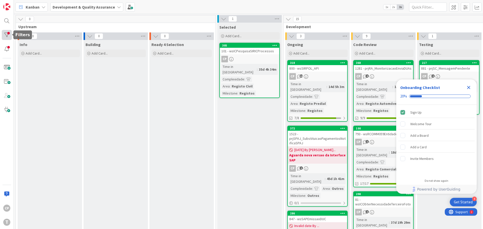
click at [5, 38] on div at bounding box center [7, 35] width 10 height 10
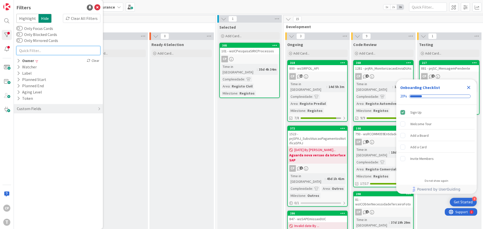
click at [35, 53] on input "text" at bounding box center [58, 50] width 84 height 9
type input "di"
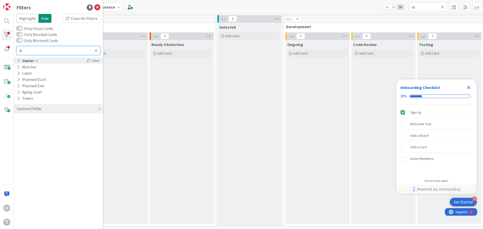
type input "di"
click at [16, 59] on div "Owner Clear" at bounding box center [58, 61] width 89 height 6
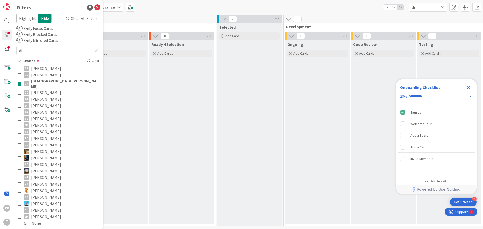
click at [4, 160] on div "CP T" at bounding box center [7, 114] width 14 height 229
click at [20, 97] on icon at bounding box center [20, 99] width 4 height 4
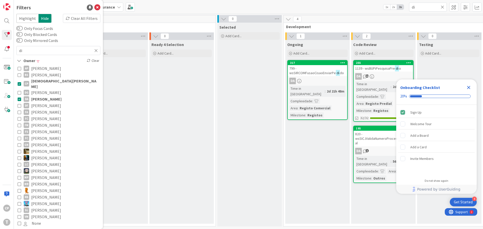
click at [20, 82] on icon at bounding box center [20, 84] width 4 height 4
click at [469, 88] on icon "Close Checklist" at bounding box center [468, 87] width 3 height 3
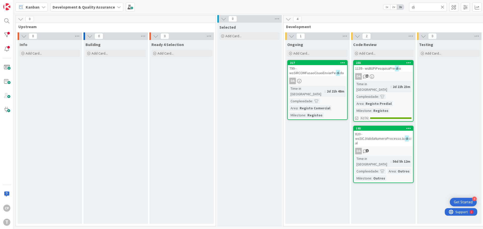
click at [379, 68] on span "1139 - wsBUPiPesquisaPre" at bounding box center [375, 68] width 40 height 5
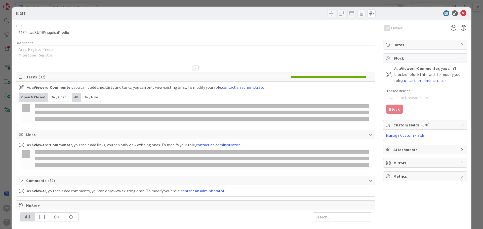
type textarea "x"
type input "di"
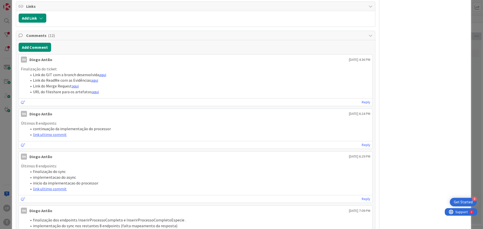
type textarea "x"
click at [63, 66] on p "Finalização do ticket" at bounding box center [195, 69] width 349 height 6
